Goal: Task Accomplishment & Management: Use online tool/utility

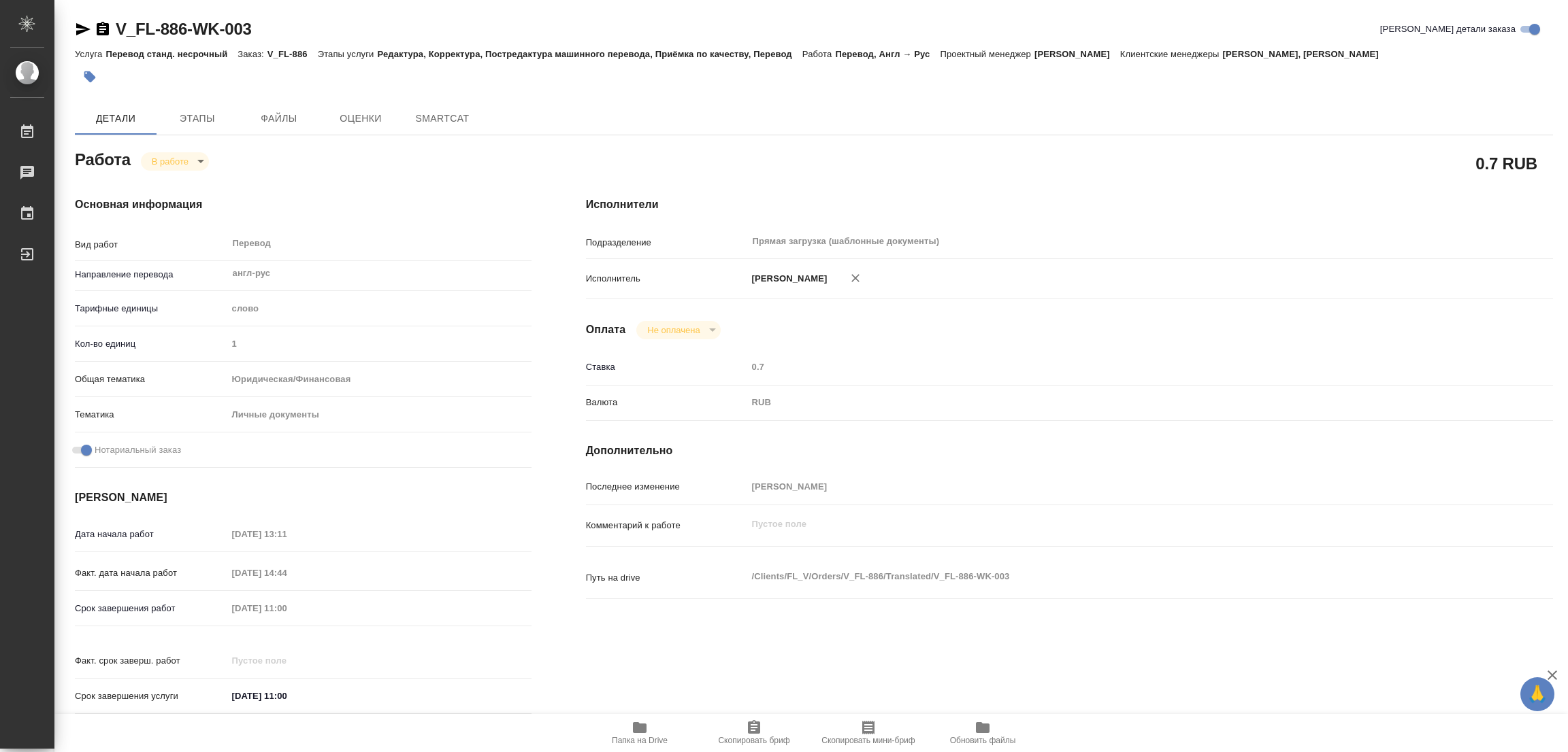
type textarea "x"
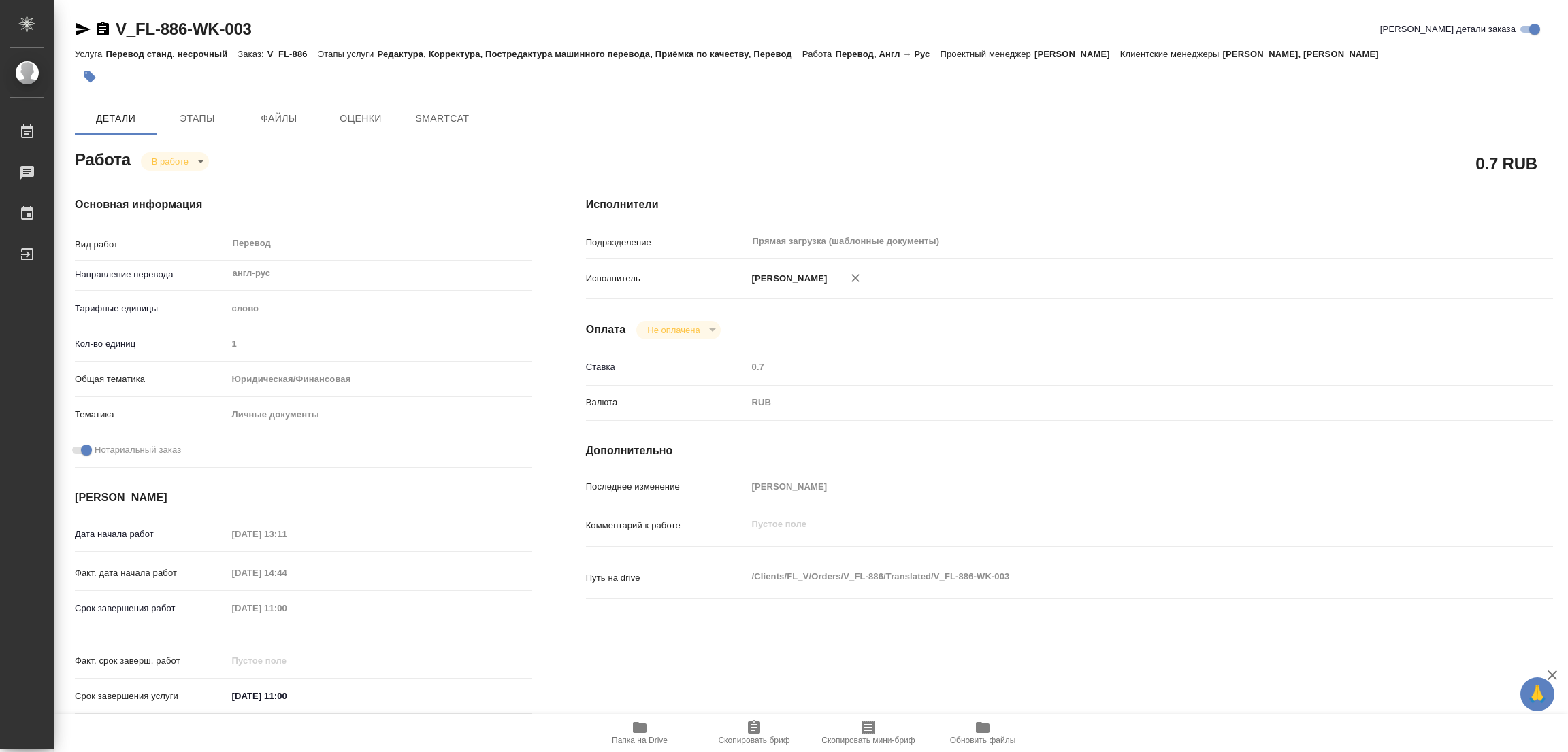
type textarea "x"
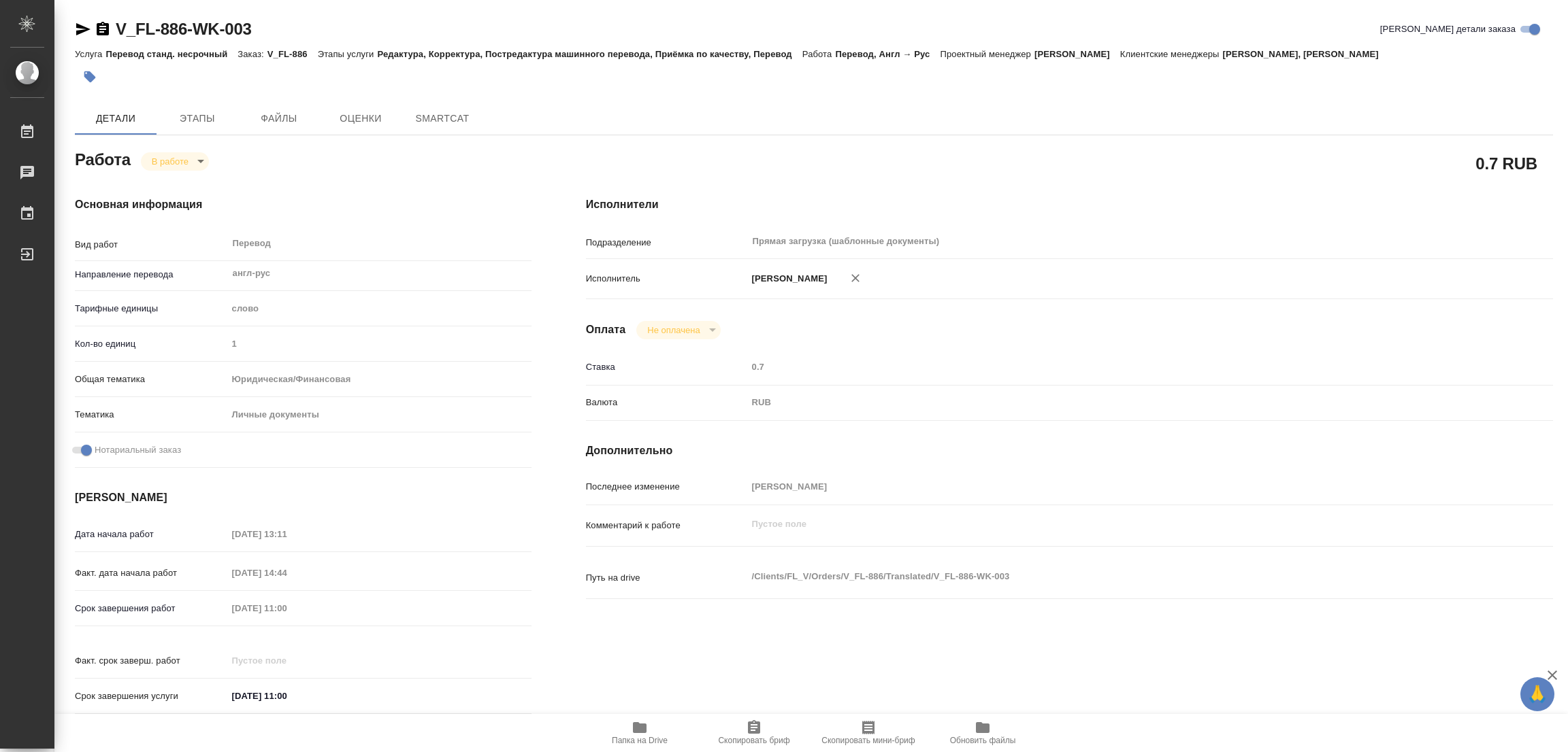
type textarea "x"
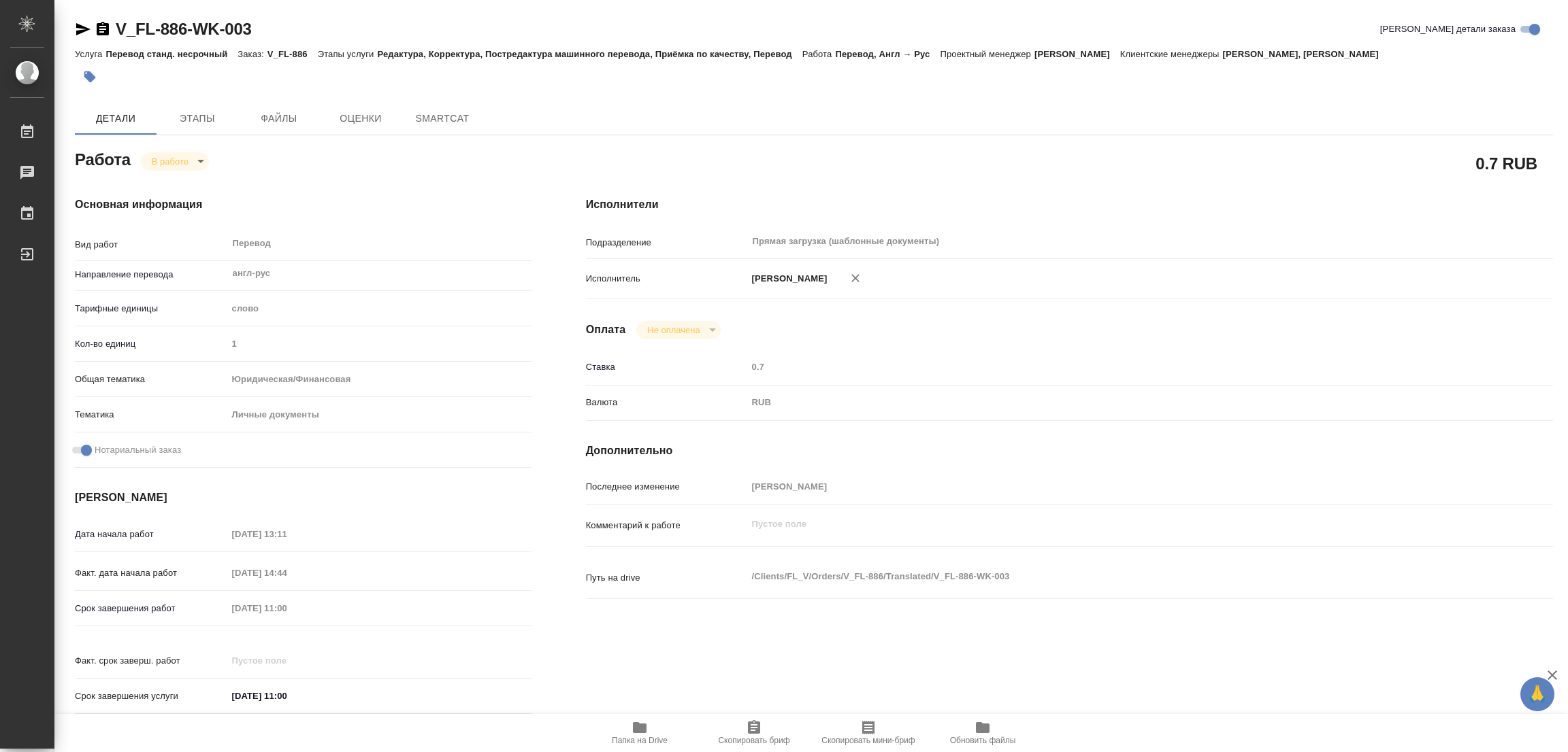
type textarea "x"
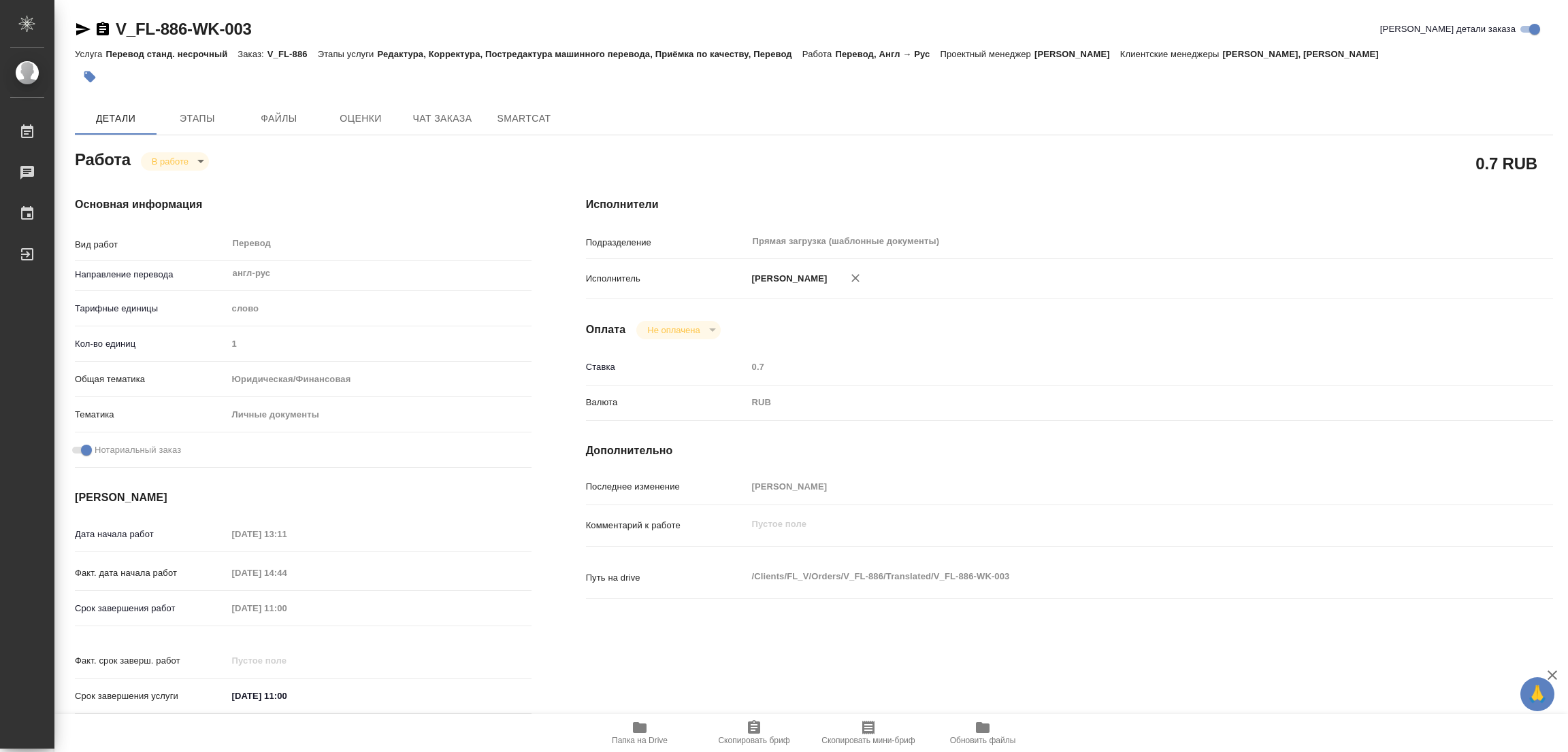
type textarea "x"
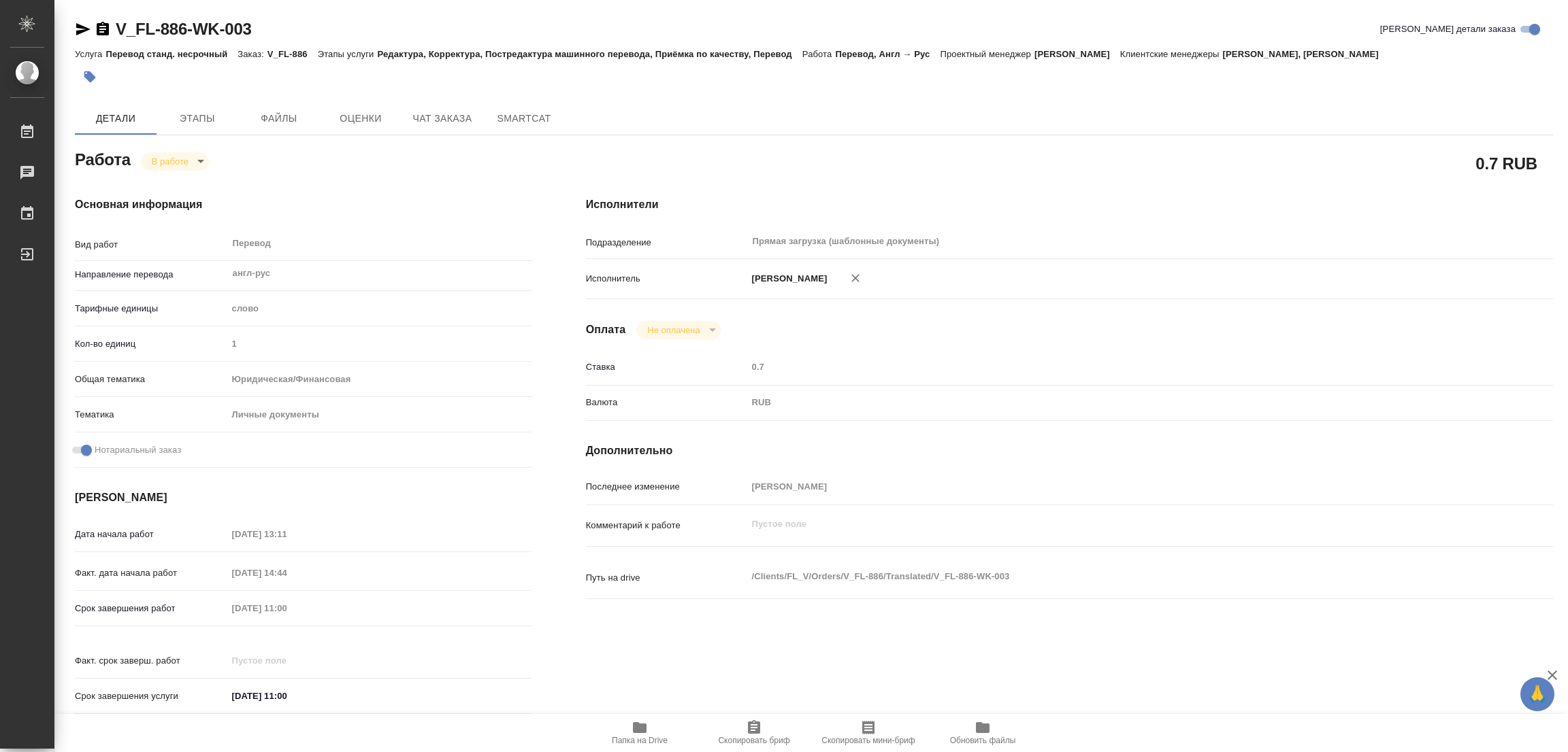
type textarea "x"
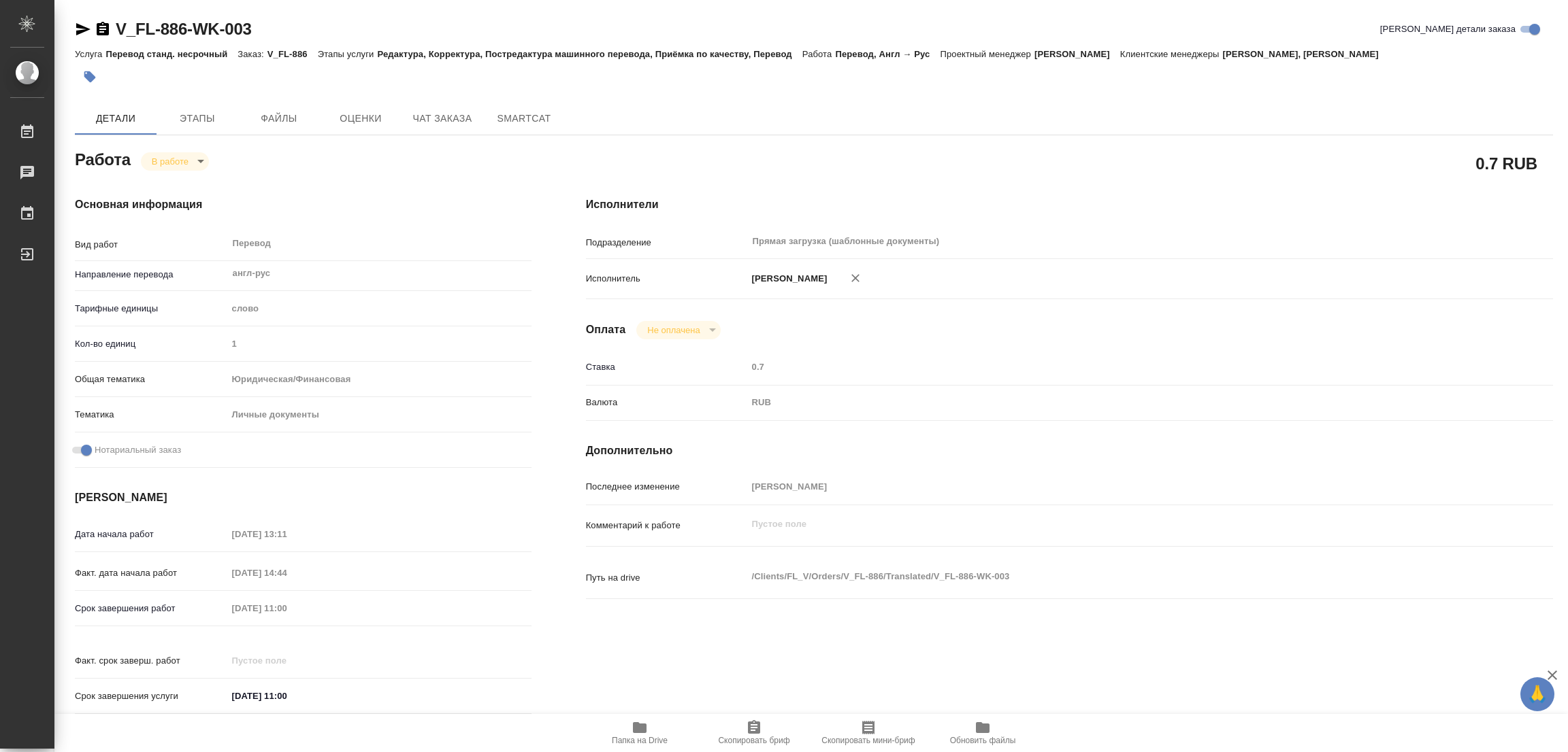
scroll to position [306, 0]
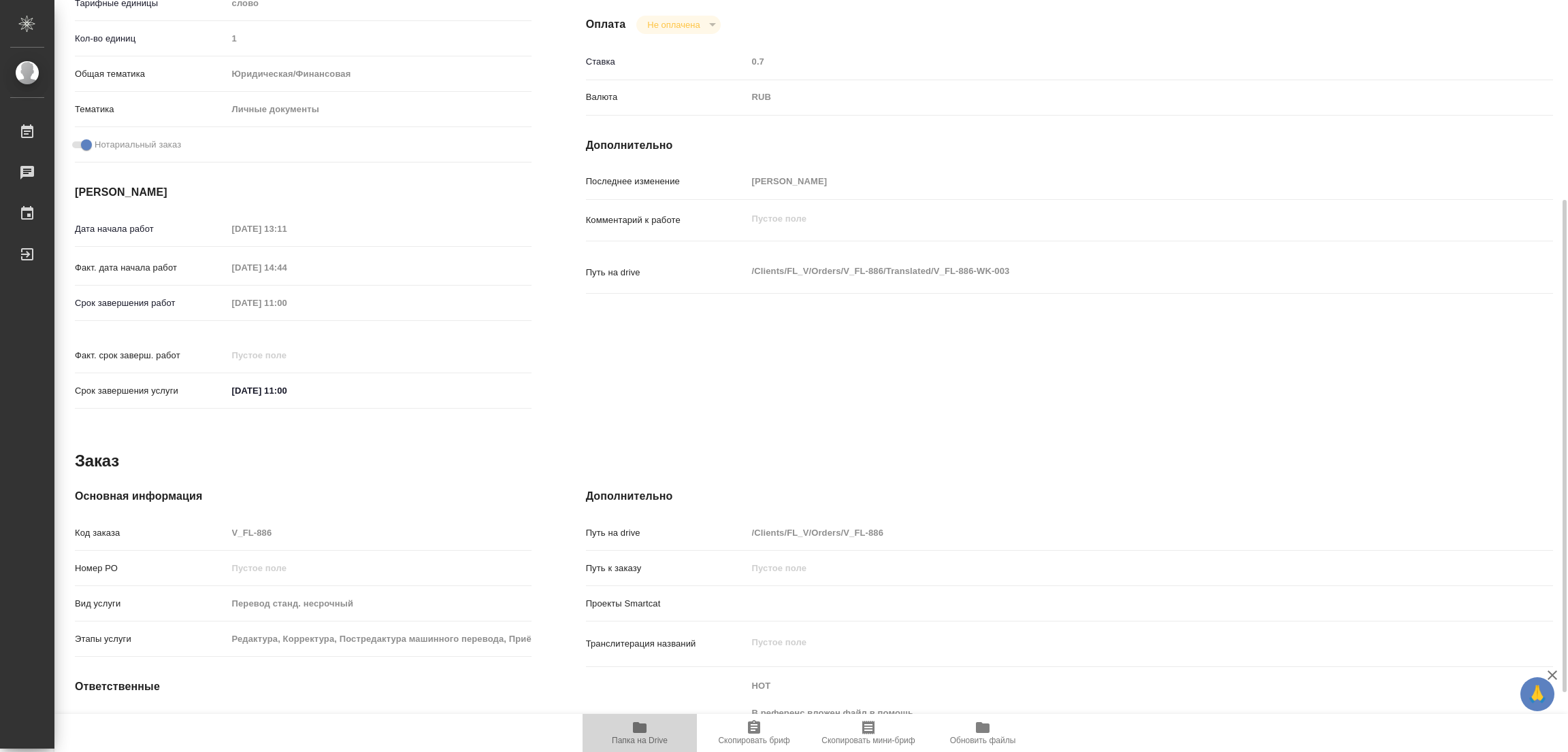
click at [637, 731] on icon "button" at bounding box center [639, 728] width 14 height 11
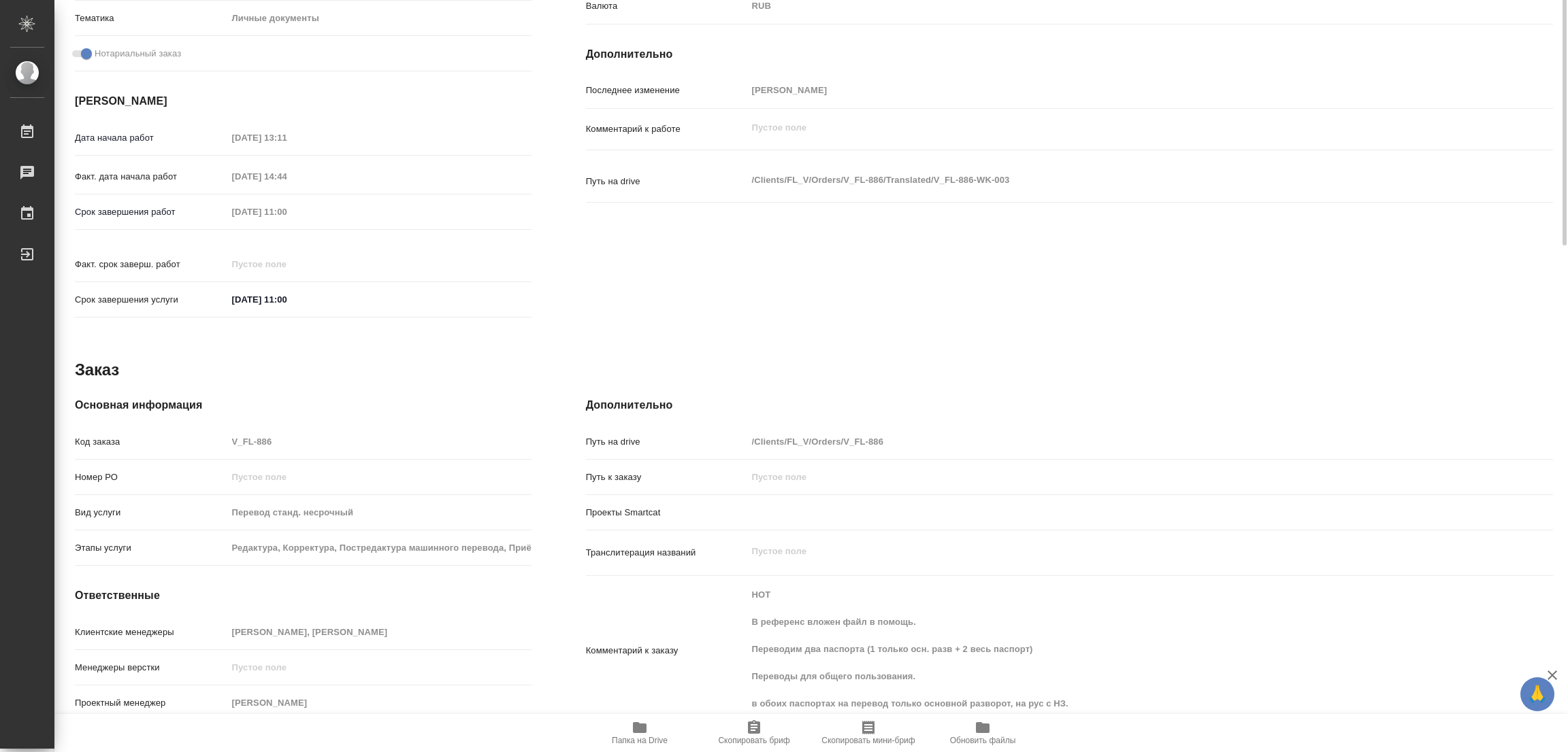
scroll to position [0, 0]
